Goal: Find contact information: Obtain details needed to contact an individual or organization

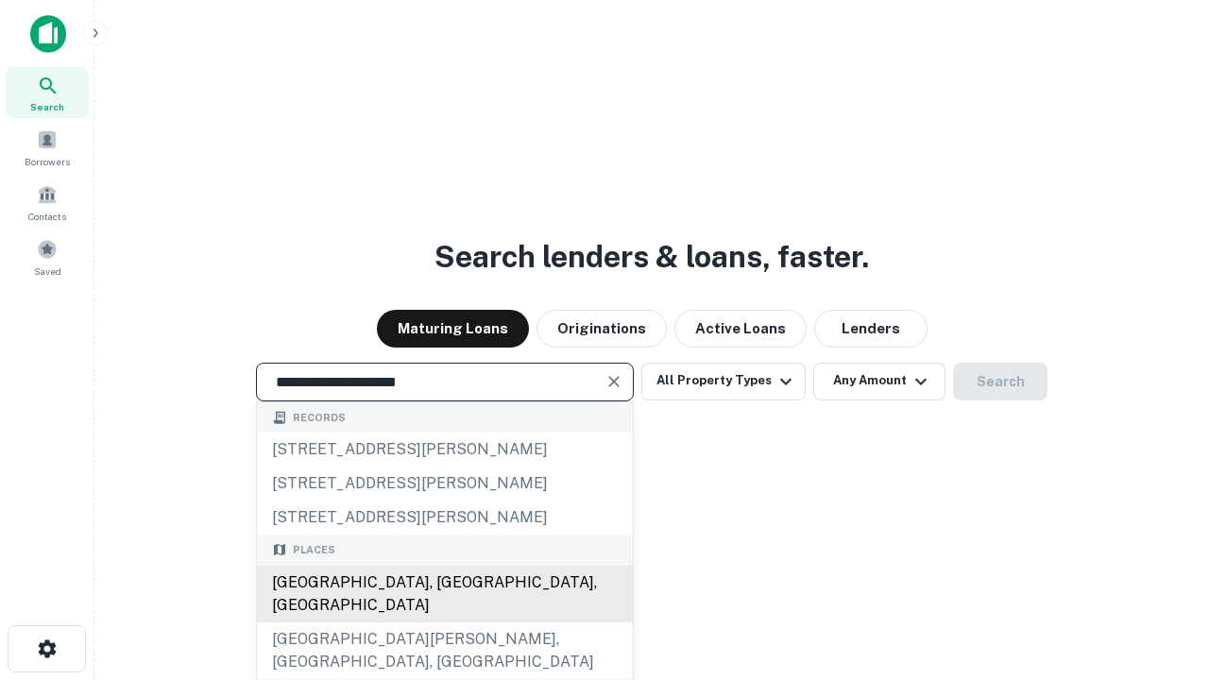
click at [444, 622] on div "[GEOGRAPHIC_DATA], [GEOGRAPHIC_DATA], [GEOGRAPHIC_DATA]" at bounding box center [445, 594] width 376 height 57
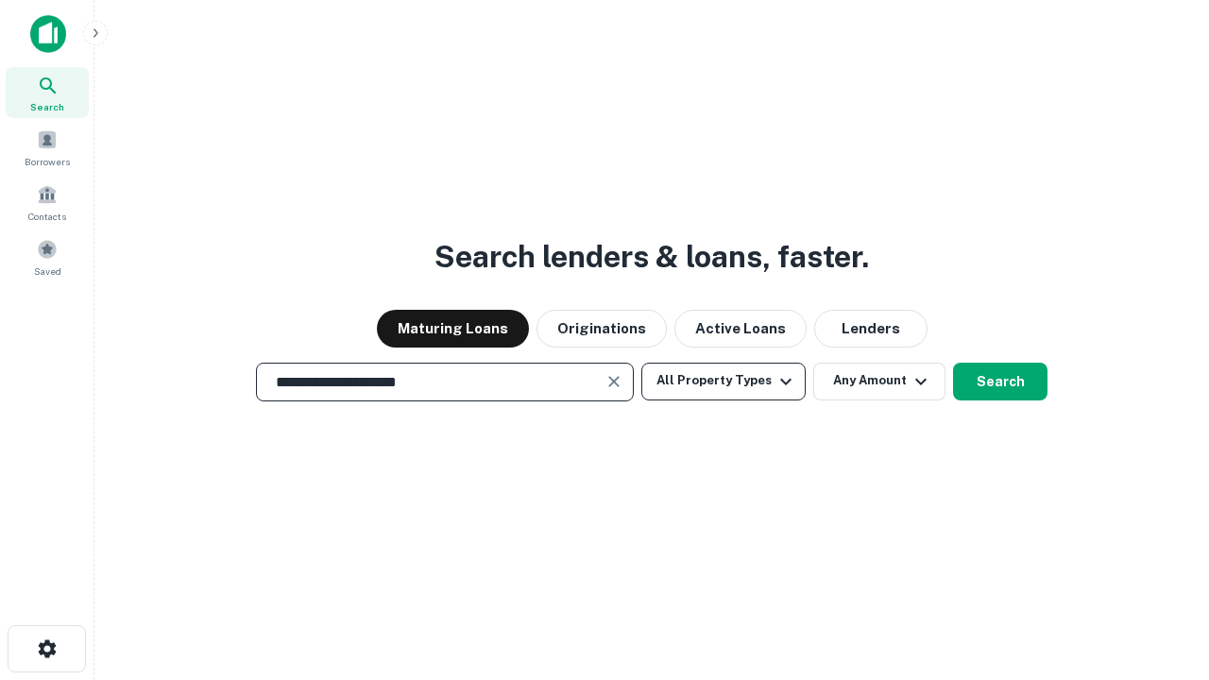
type input "**********"
click at [723, 381] on button "All Property Types" at bounding box center [723, 382] width 164 height 38
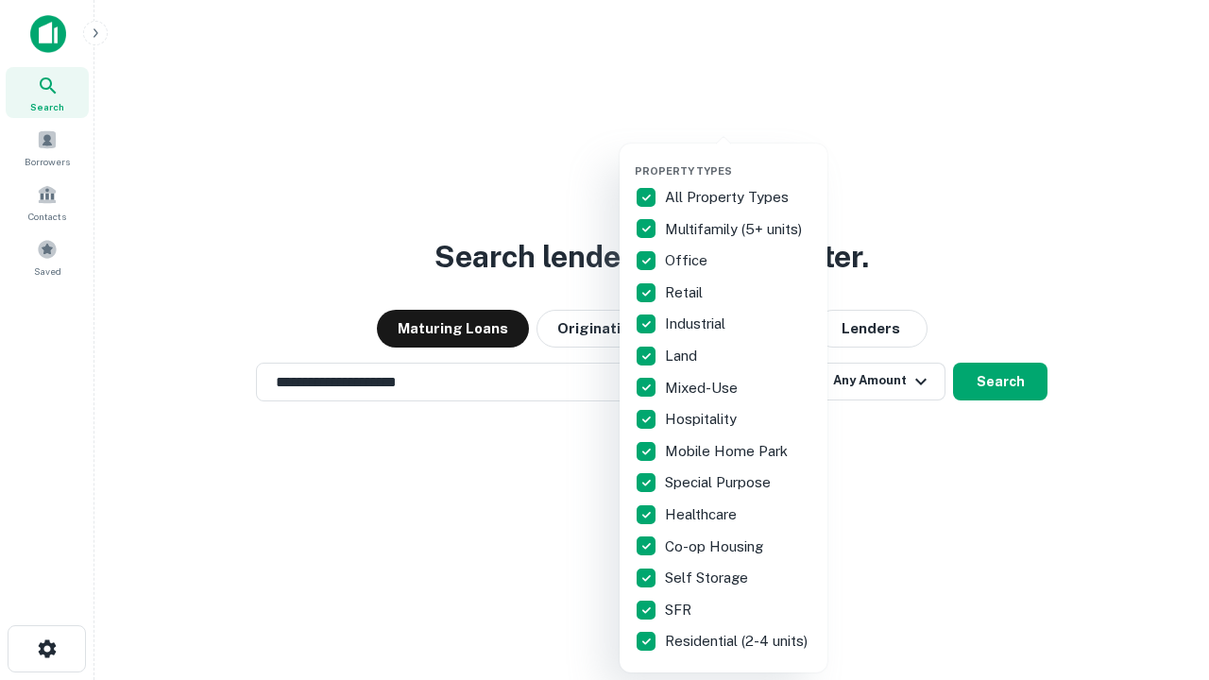
click at [738, 159] on button "button" at bounding box center [739, 159] width 208 height 1
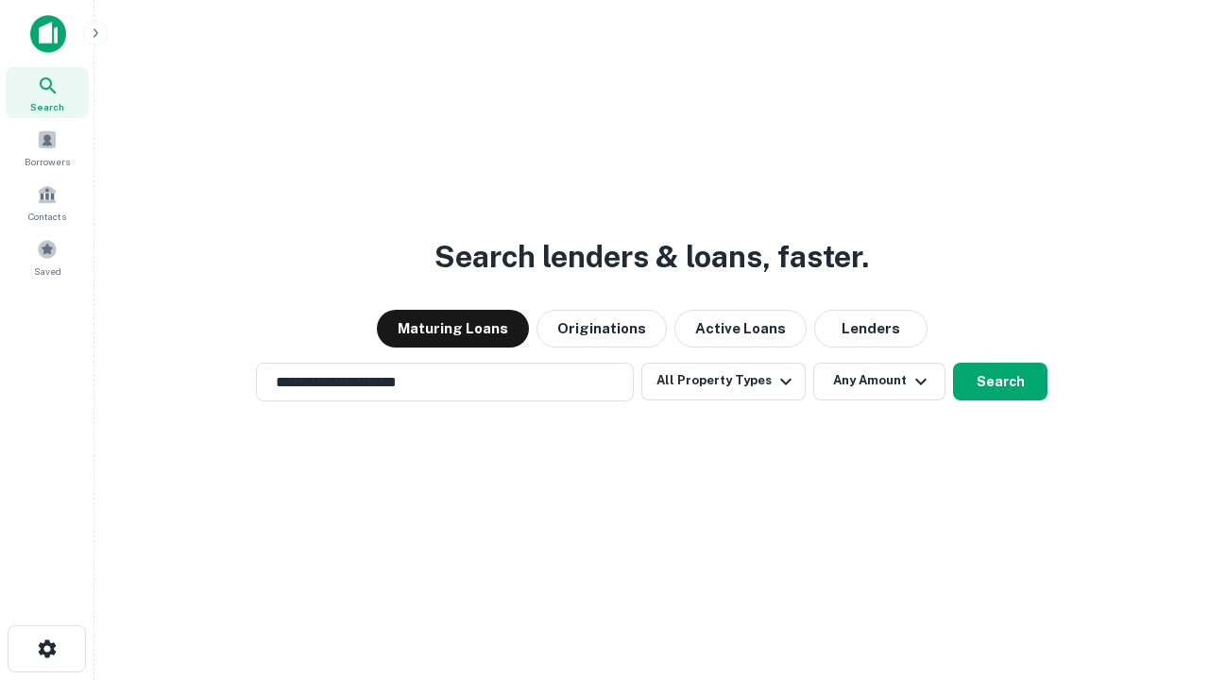
scroll to position [29, 0]
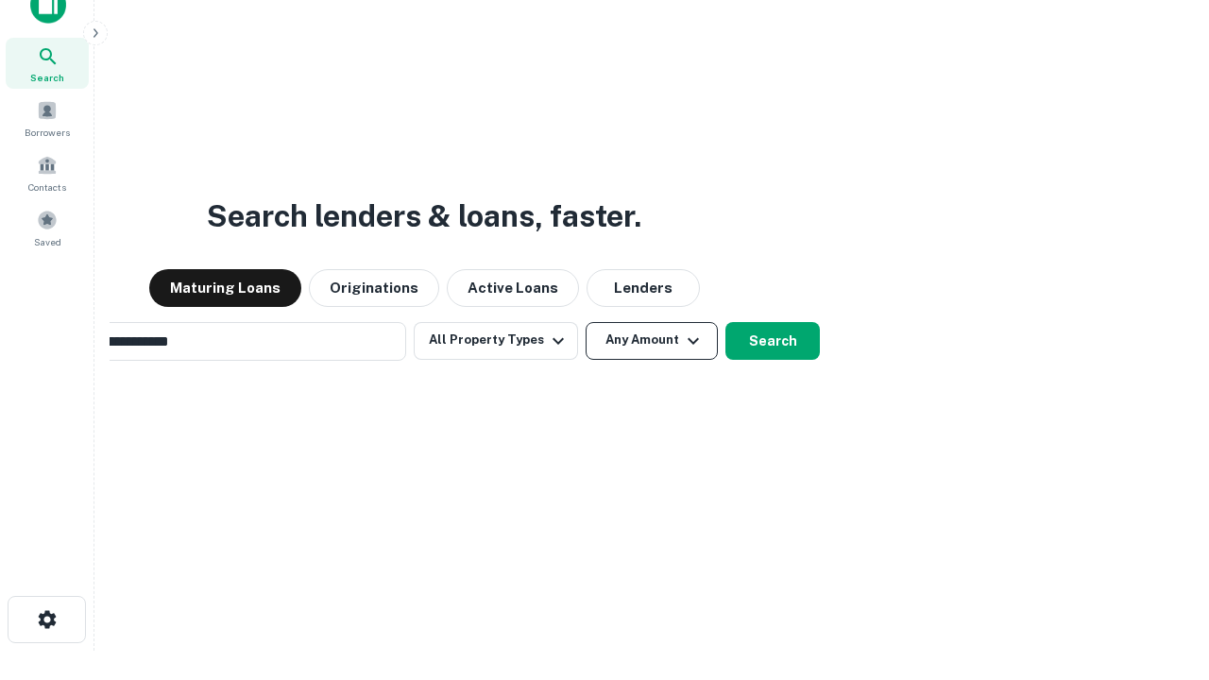
click at [586, 322] on button "Any Amount" at bounding box center [652, 341] width 132 height 38
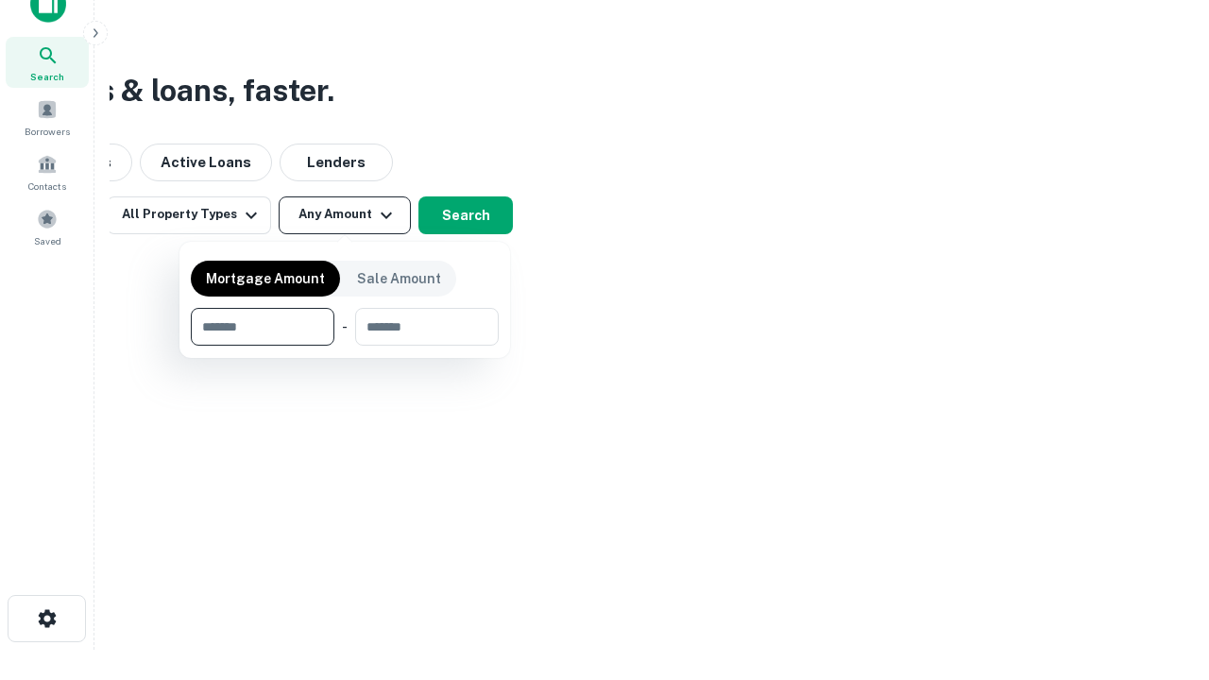
type input "*******"
click at [345, 346] on button "button" at bounding box center [345, 346] width 308 height 1
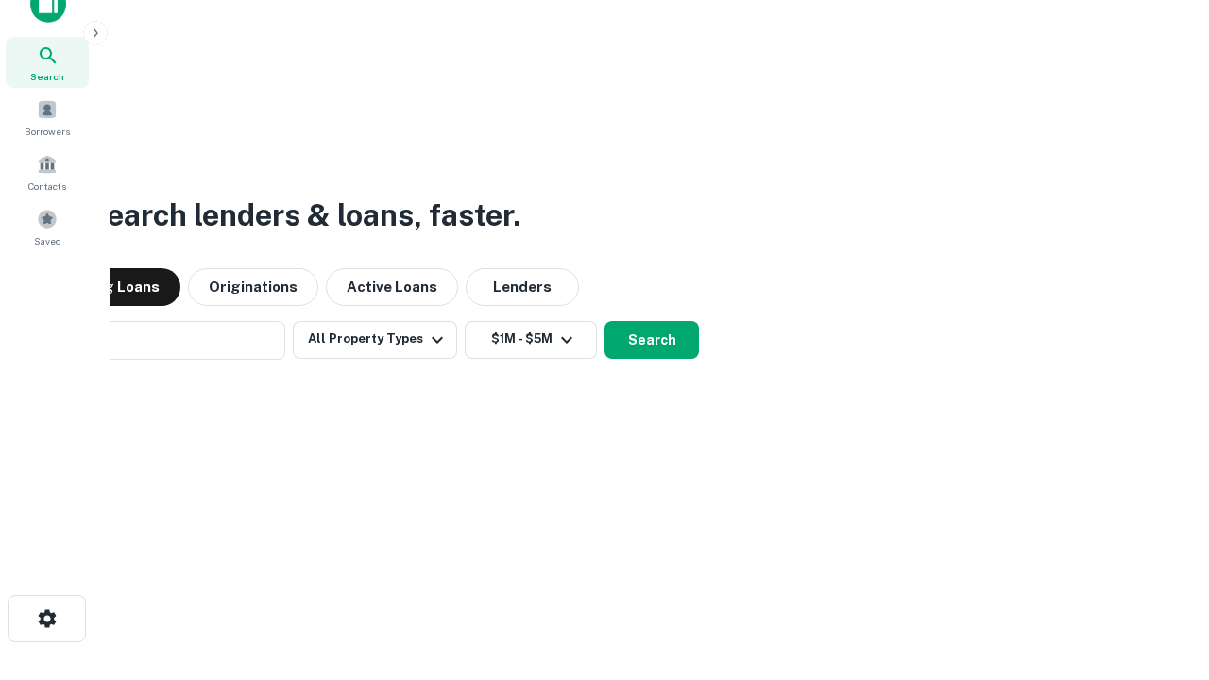
scroll to position [29, 0]
click at [604, 322] on button "Search" at bounding box center [651, 341] width 94 height 38
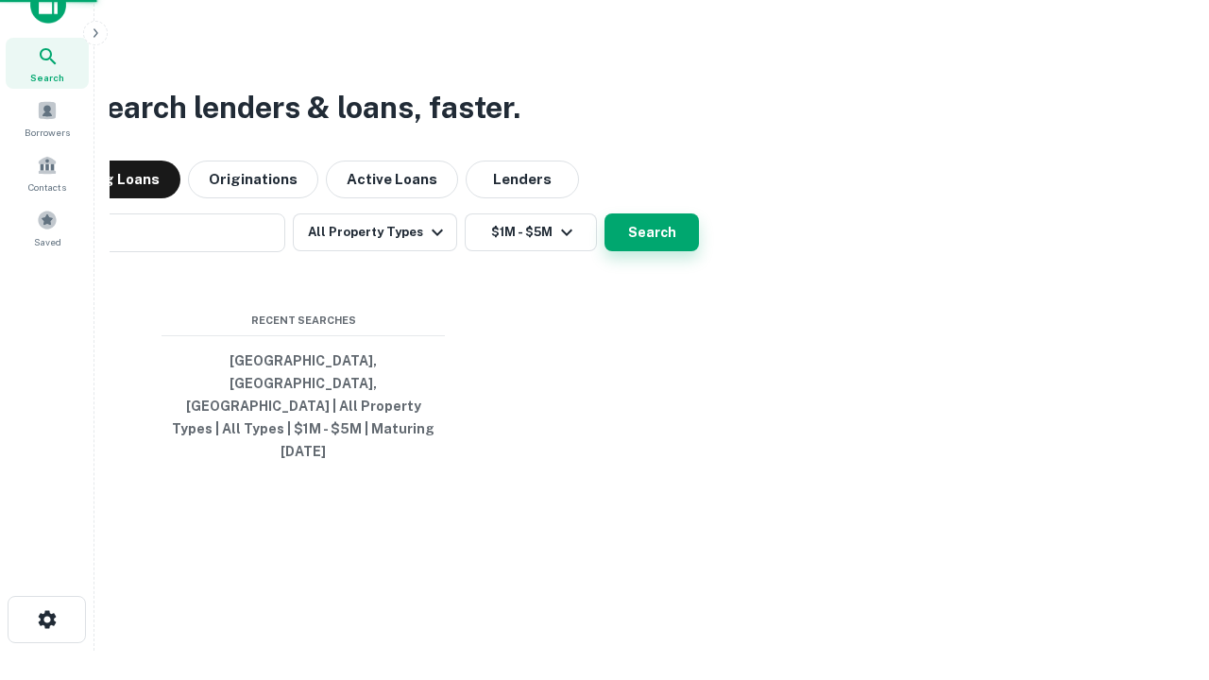
scroll to position [30, 0]
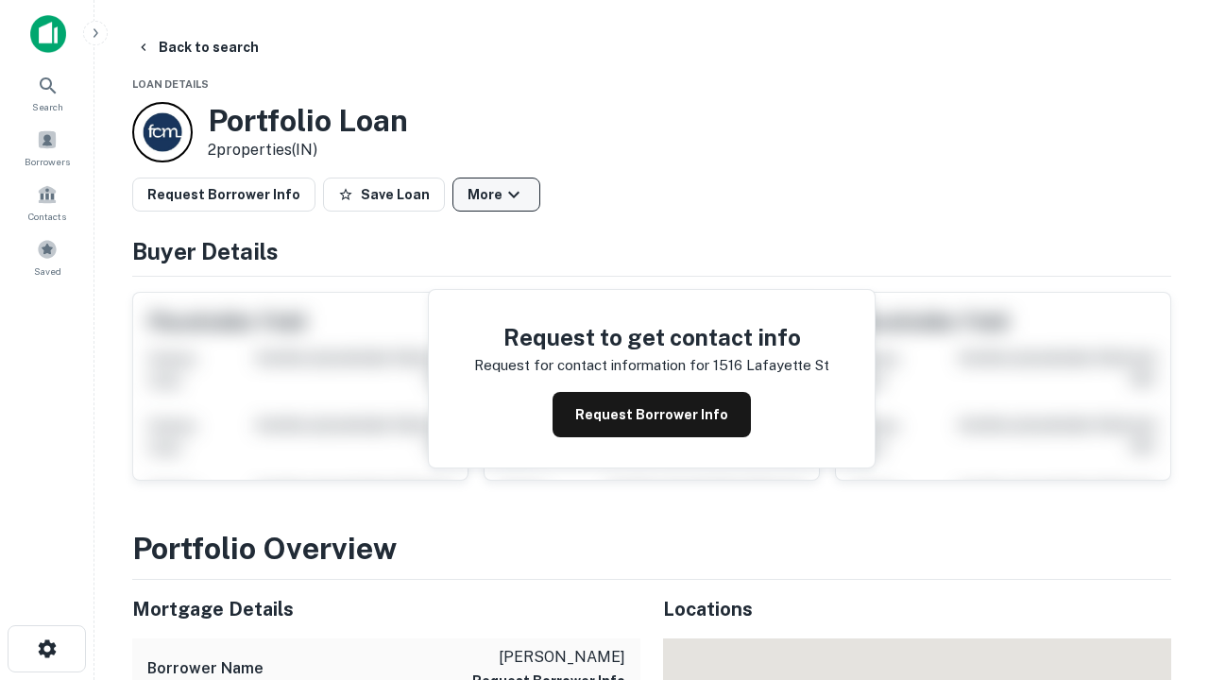
click at [496, 195] on button "More" at bounding box center [496, 195] width 88 height 34
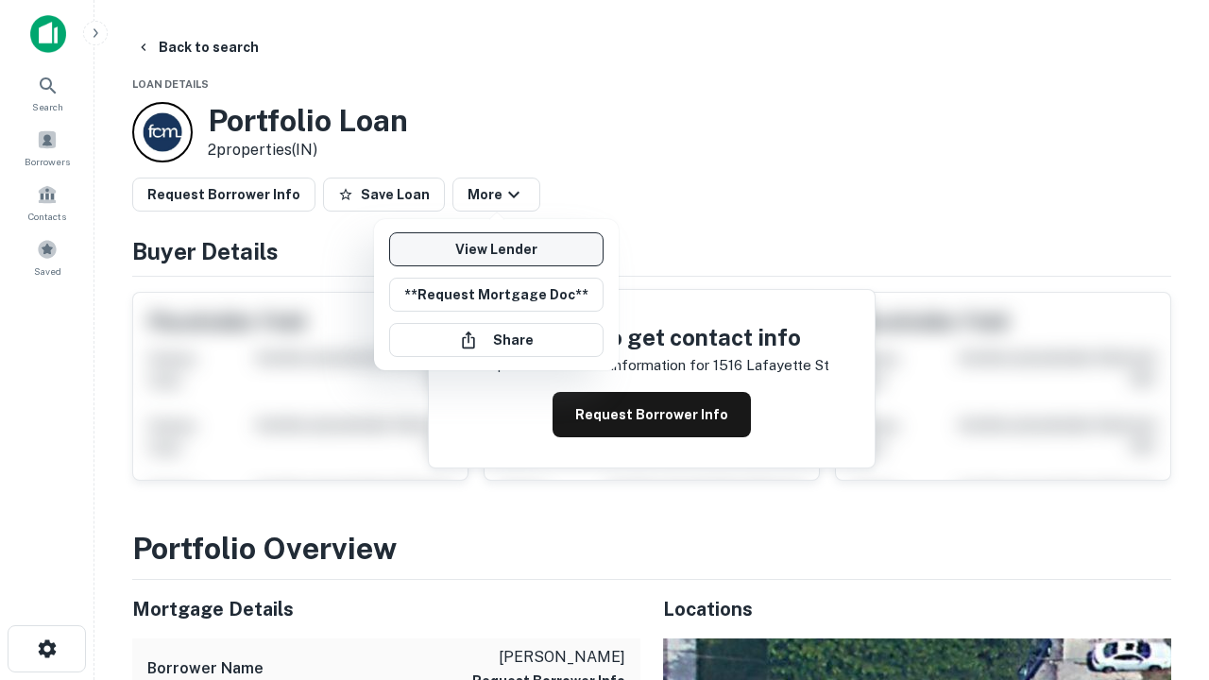
click at [496, 249] on link "View Lender" at bounding box center [496, 249] width 214 height 34
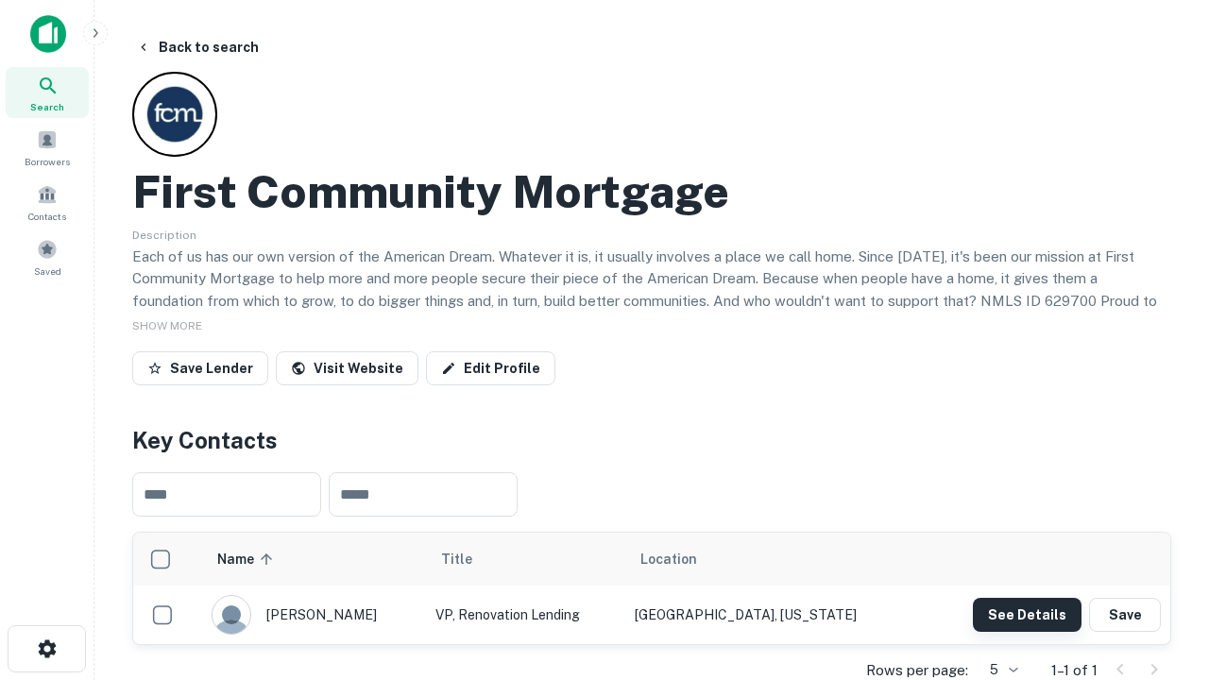
click at [1027, 614] on button "See Details" at bounding box center [1027, 615] width 109 height 34
